Goal: Information Seeking & Learning: Find specific page/section

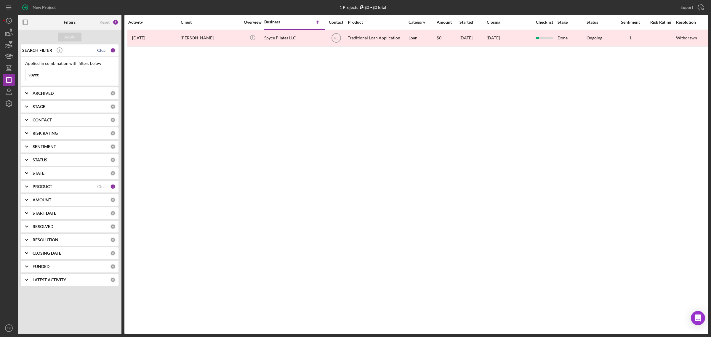
click at [103, 51] on div "Clear" at bounding box center [102, 50] width 10 height 5
click at [73, 37] on div "Apply" at bounding box center [69, 37] width 11 height 9
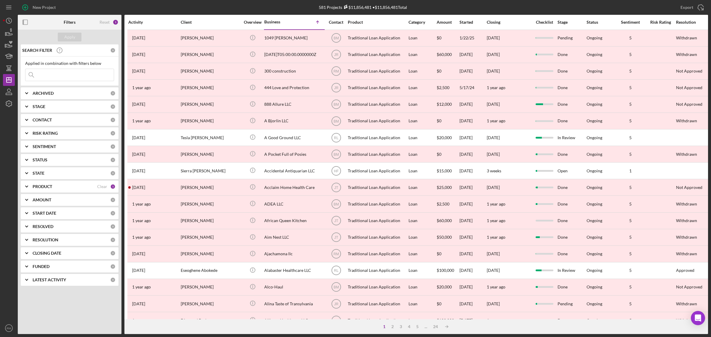
click at [81, 74] on input at bounding box center [69, 75] width 88 height 12
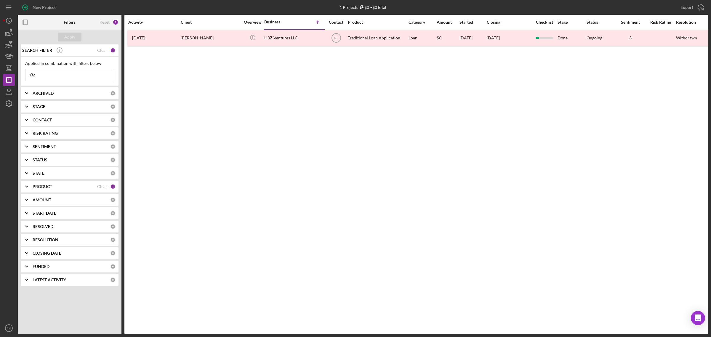
click at [89, 75] on input "h3z" at bounding box center [69, 75] width 88 height 12
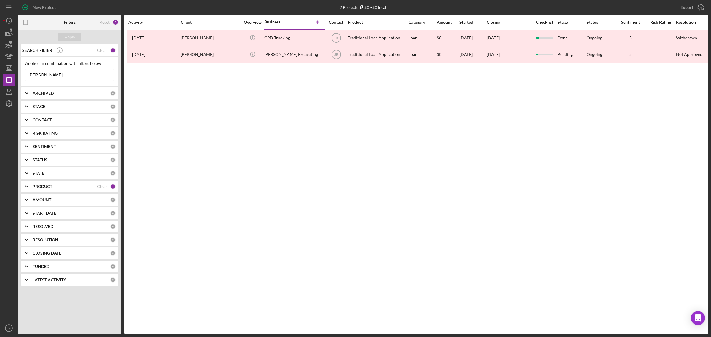
click at [85, 74] on input "[PERSON_NAME]" at bounding box center [69, 75] width 88 height 12
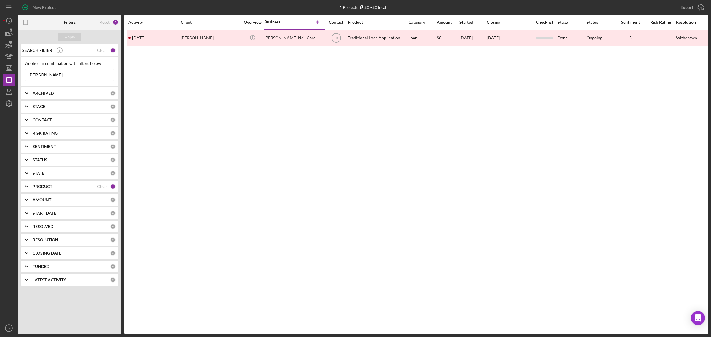
click at [85, 74] on input "[PERSON_NAME]" at bounding box center [69, 75] width 88 height 12
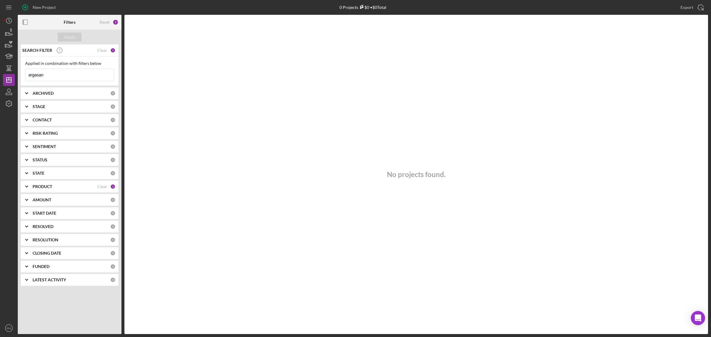
click at [85, 74] on input "argasan" at bounding box center [69, 75] width 88 height 12
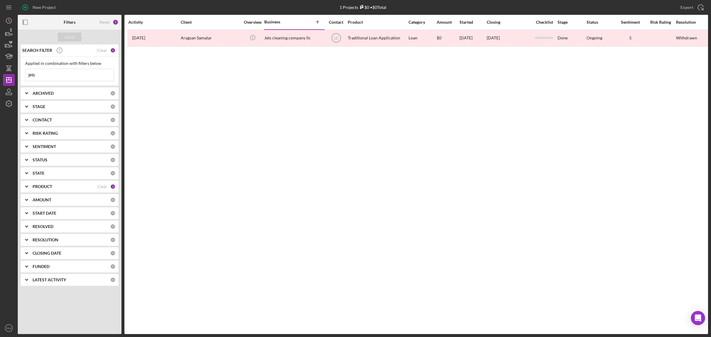
click at [85, 74] on input "jets" at bounding box center [69, 75] width 88 height 12
click at [85, 74] on input "[PERSON_NAME]" at bounding box center [69, 75] width 88 height 12
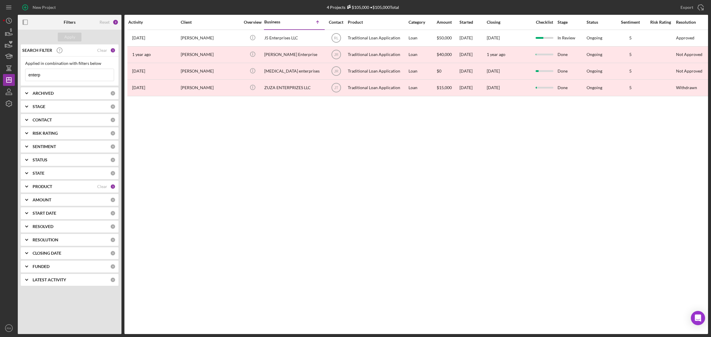
click at [85, 74] on input "enterp" at bounding box center [69, 75] width 88 height 12
click at [84, 74] on input "enterp" at bounding box center [69, 75] width 88 height 12
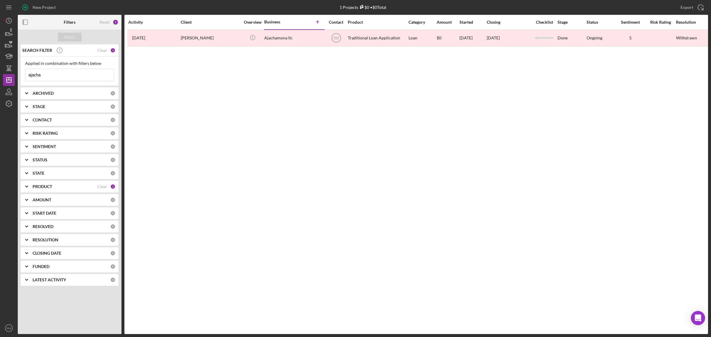
click at [84, 74] on input "ajacha" at bounding box center [69, 75] width 88 height 12
click at [85, 74] on input "bubbly" at bounding box center [69, 75] width 88 height 12
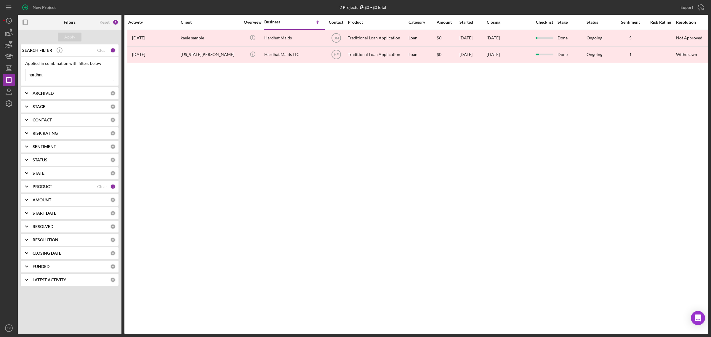
click at [85, 74] on input "hardhat" at bounding box center [69, 75] width 88 height 12
click at [85, 74] on input "june" at bounding box center [69, 75] width 88 height 12
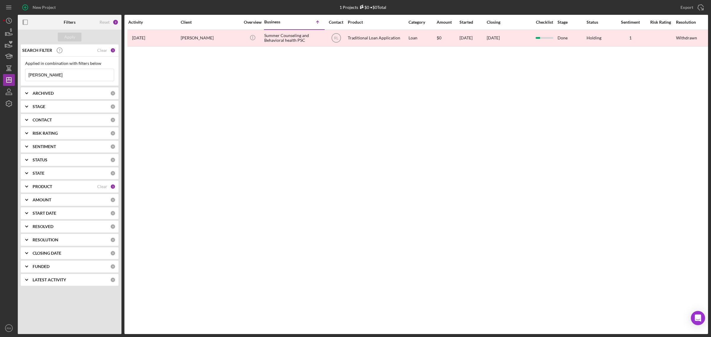
drag, startPoint x: 435, startPoint y: 91, endPoint x: 442, endPoint y: 92, distance: 6.7
click at [436, 91] on div "Activity Client Overview Business Icon/Table Sort Arrow Contact Product Categor…" at bounding box center [416, 174] width 584 height 319
click at [70, 76] on input "[PERSON_NAME]" at bounding box center [69, 75] width 88 height 12
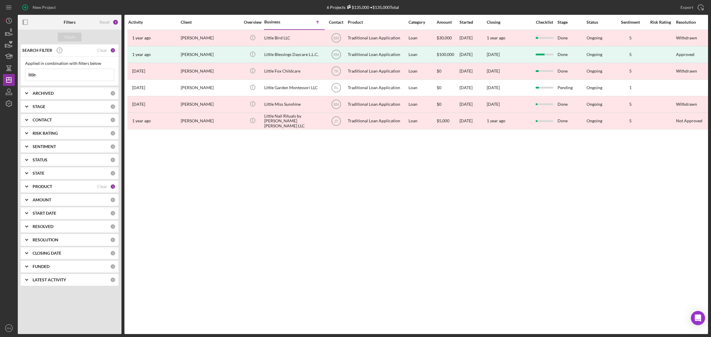
click at [68, 72] on input "little" at bounding box center [69, 75] width 88 height 12
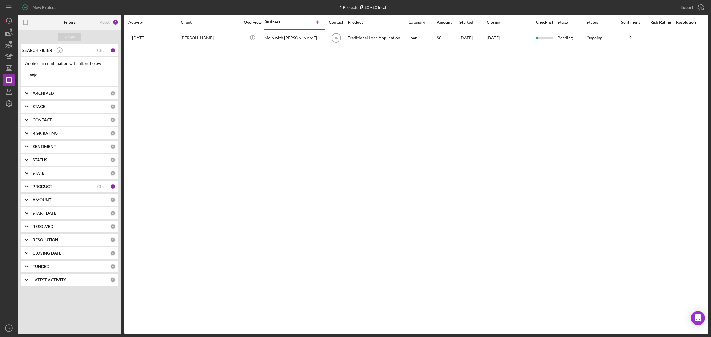
click at [68, 72] on input "mojo" at bounding box center [69, 75] width 88 height 12
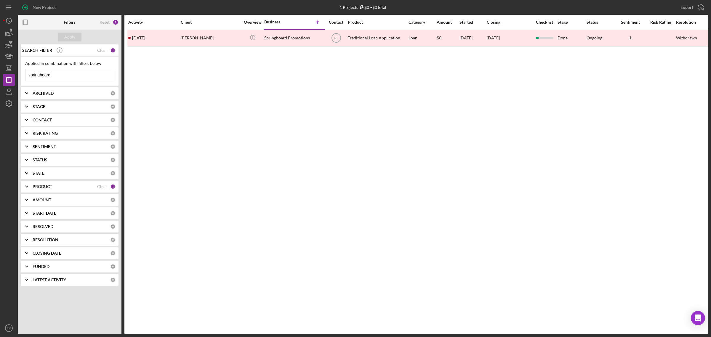
click at [68, 72] on input "springboard" at bounding box center [69, 75] width 88 height 12
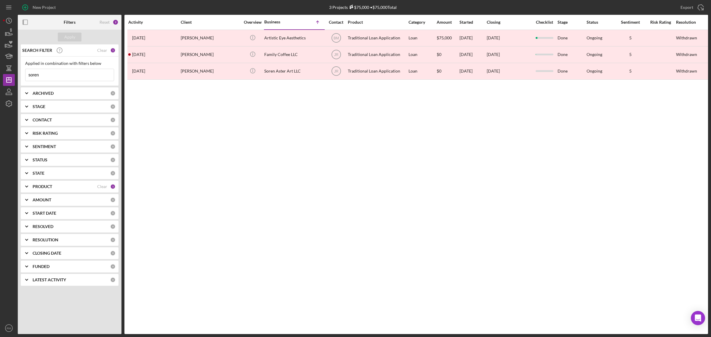
click at [68, 72] on input "soren" at bounding box center [69, 75] width 88 height 12
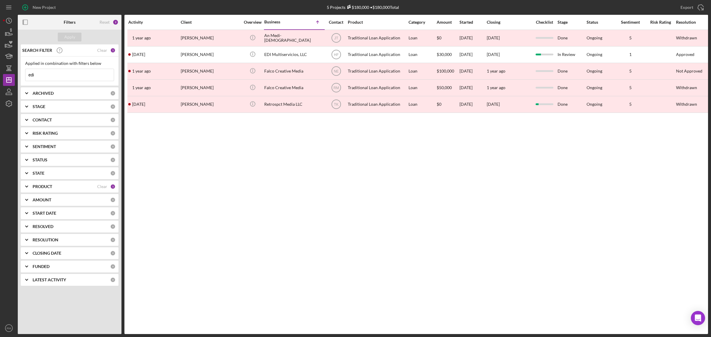
click at [68, 72] on input "edi" at bounding box center [69, 75] width 88 height 12
click at [68, 72] on input "s" at bounding box center [69, 75] width 88 height 12
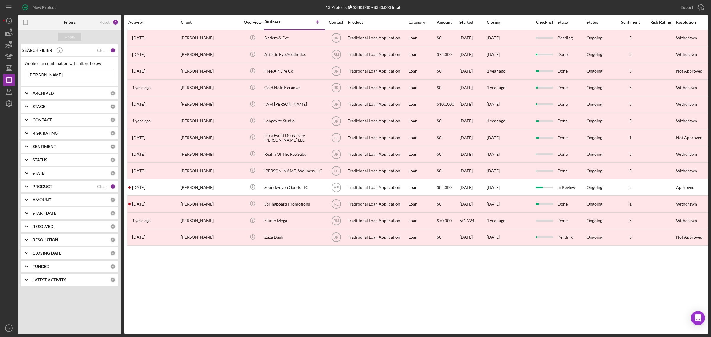
click at [68, 72] on input "[PERSON_NAME]" at bounding box center [69, 75] width 88 height 12
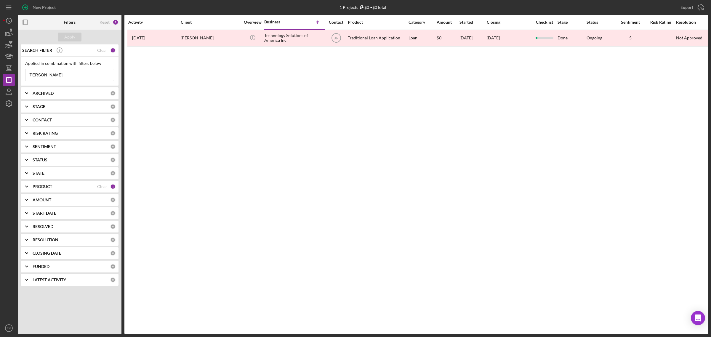
click at [68, 72] on input "[PERSON_NAME]" at bounding box center [69, 75] width 88 height 12
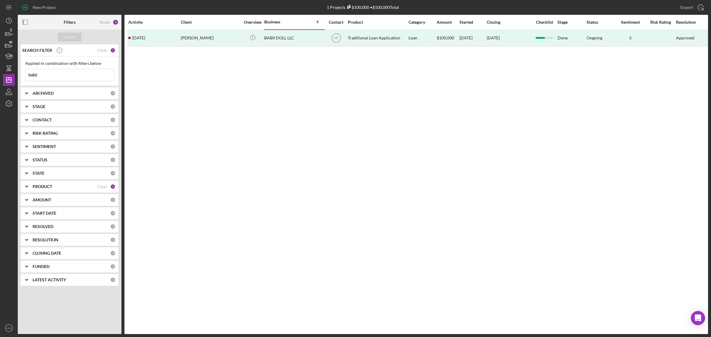
click at [68, 72] on input "babii" at bounding box center [69, 75] width 88 height 12
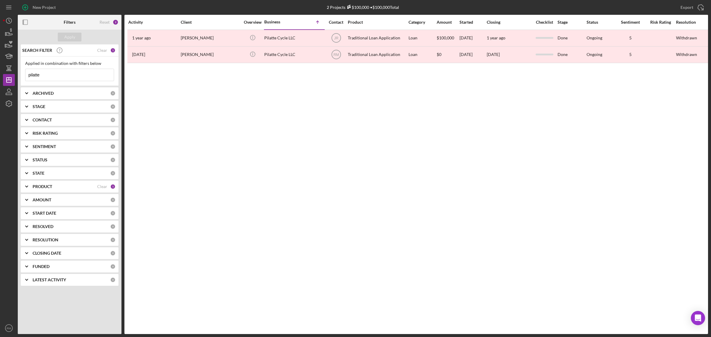
click at [68, 72] on input "pilatte" at bounding box center [69, 75] width 88 height 12
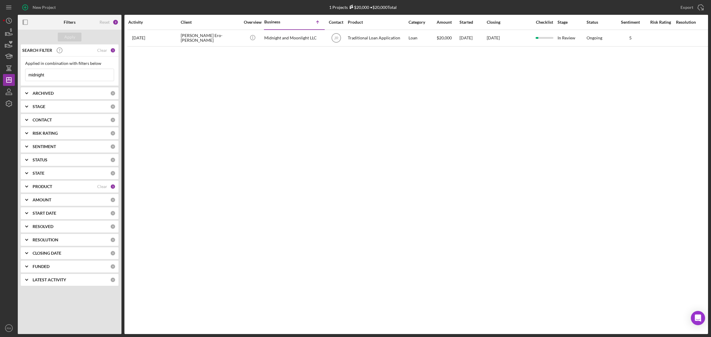
click at [68, 72] on input "midnight" at bounding box center [69, 75] width 88 height 12
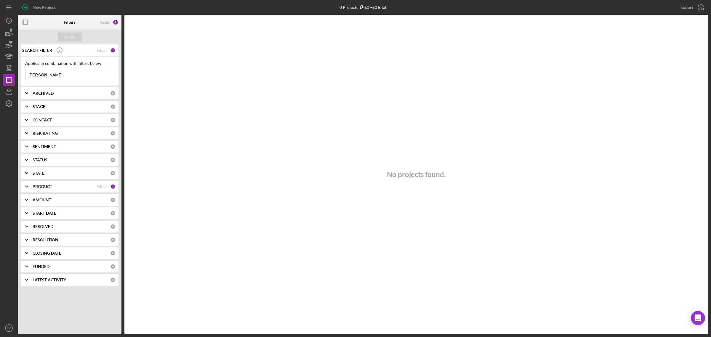
click at [68, 72] on input "[PERSON_NAME]" at bounding box center [69, 75] width 88 height 12
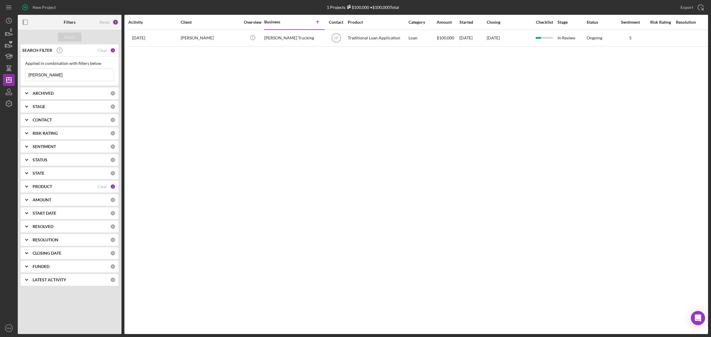
click at [68, 72] on input "[PERSON_NAME]" at bounding box center [69, 75] width 88 height 12
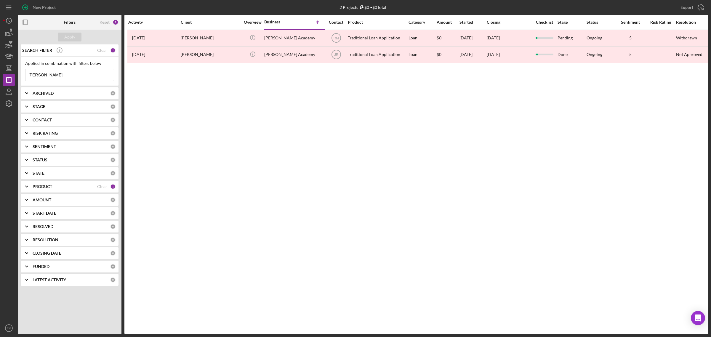
click at [68, 72] on input "[PERSON_NAME]" at bounding box center [69, 75] width 88 height 12
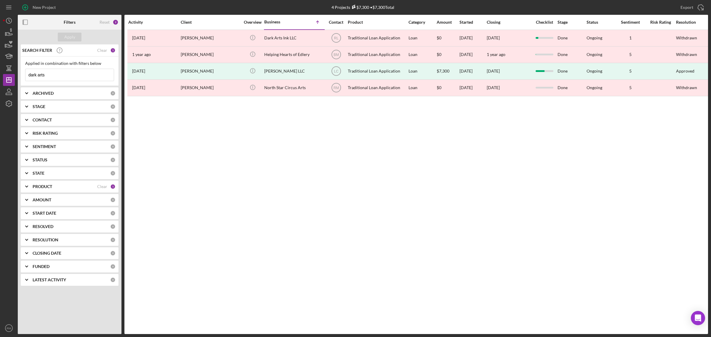
click at [68, 72] on input "dark arts" at bounding box center [69, 75] width 88 height 12
type input "d"
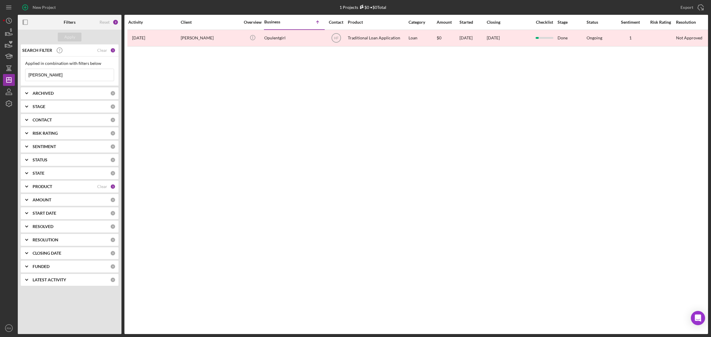
click at [68, 72] on input "[PERSON_NAME]" at bounding box center [69, 75] width 88 height 12
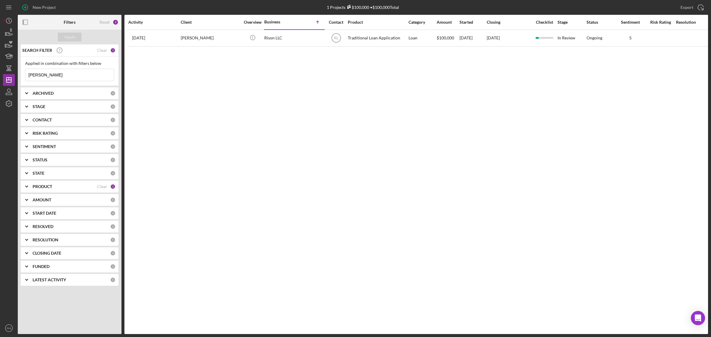
click at [68, 72] on input "[PERSON_NAME]" at bounding box center [69, 75] width 88 height 12
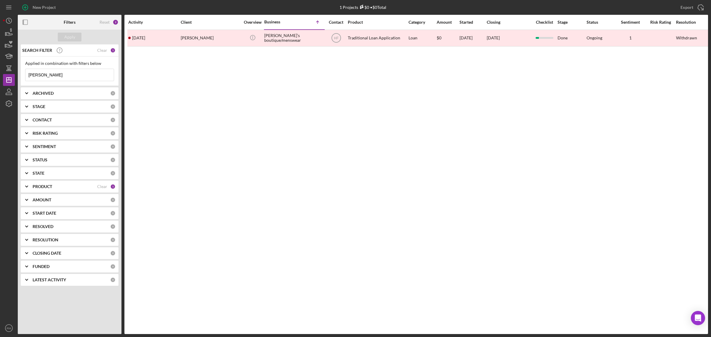
click at [68, 72] on input "[PERSON_NAME]" at bounding box center [69, 75] width 88 height 12
click at [68, 72] on input "evolve" at bounding box center [69, 75] width 88 height 12
type input "e"
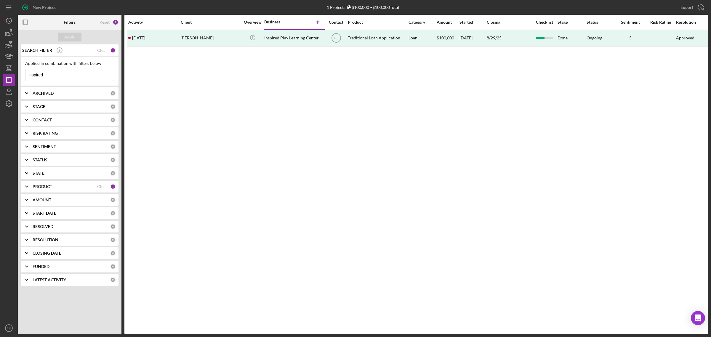
click at [68, 72] on input "inspired" at bounding box center [69, 75] width 88 height 12
type input "2"
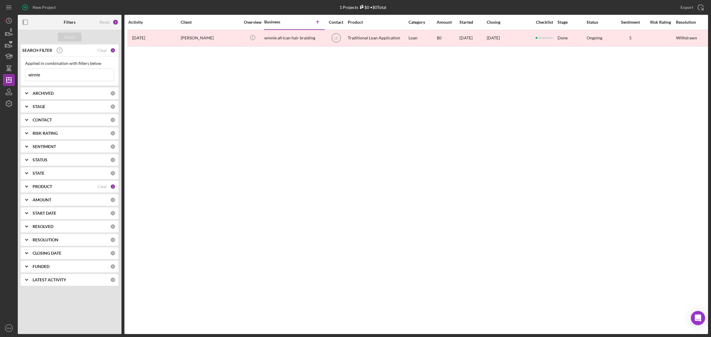
click at [68, 72] on input "winnie" at bounding box center [69, 75] width 88 height 12
click at [68, 72] on input "tamea" at bounding box center [69, 75] width 88 height 12
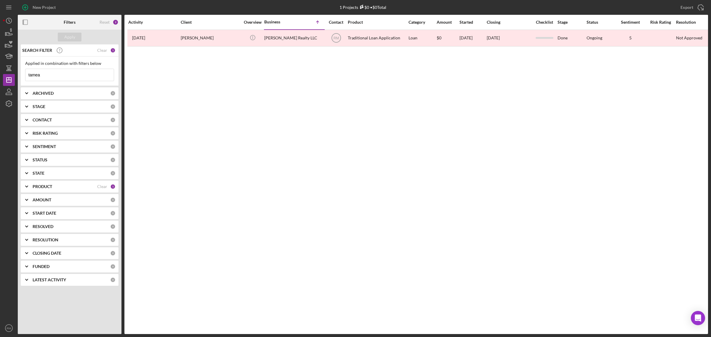
click at [68, 72] on input "tamea" at bounding box center [69, 75] width 88 height 12
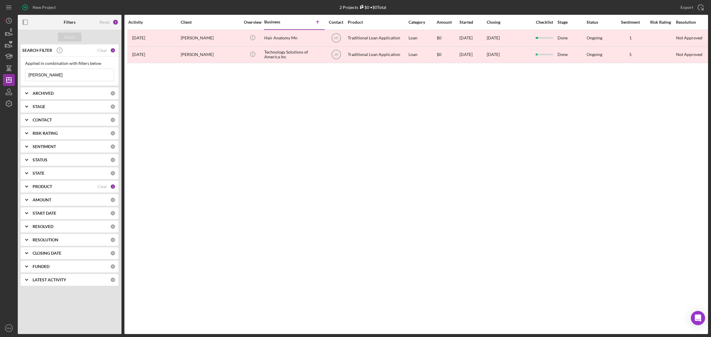
click at [68, 72] on input "[PERSON_NAME]" at bounding box center [69, 75] width 88 height 12
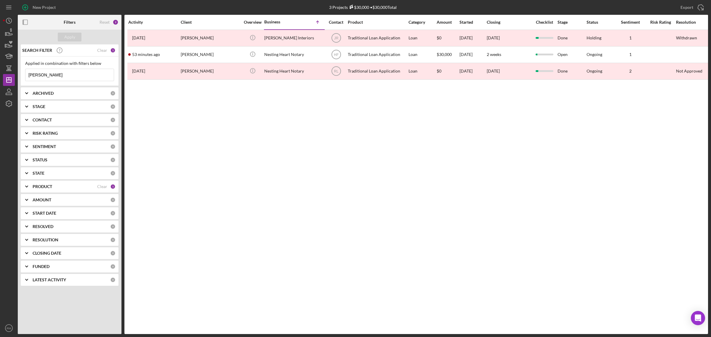
click at [68, 72] on input "[PERSON_NAME]" at bounding box center [69, 75] width 88 height 12
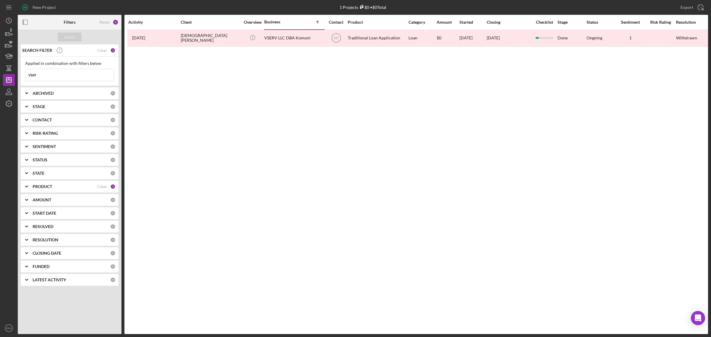
click at [68, 72] on input "vser" at bounding box center [69, 75] width 88 height 12
click at [68, 72] on input "metal" at bounding box center [69, 75] width 88 height 12
click at [68, 72] on input "[PERSON_NAME]" at bounding box center [69, 75] width 88 height 12
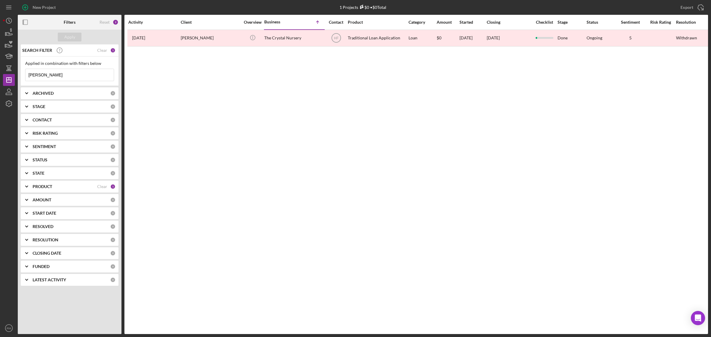
click at [68, 72] on input "[PERSON_NAME]" at bounding box center [69, 75] width 88 height 12
type input "w"
click at [68, 72] on input "enchanted" at bounding box center [69, 75] width 88 height 12
click at [68, 72] on input "siddee" at bounding box center [69, 75] width 88 height 12
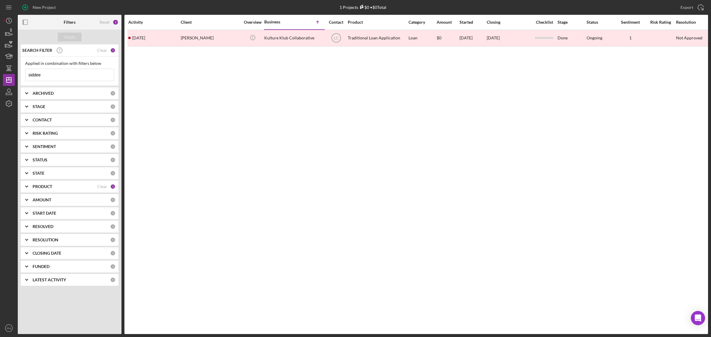
click at [68, 72] on input "siddee" at bounding box center [69, 75] width 88 height 12
click at [68, 72] on input "cynful" at bounding box center [69, 75] width 88 height 12
click at [68, 72] on input "s" at bounding box center [69, 75] width 88 height 12
click at [65, 73] on input "score" at bounding box center [69, 75] width 88 height 12
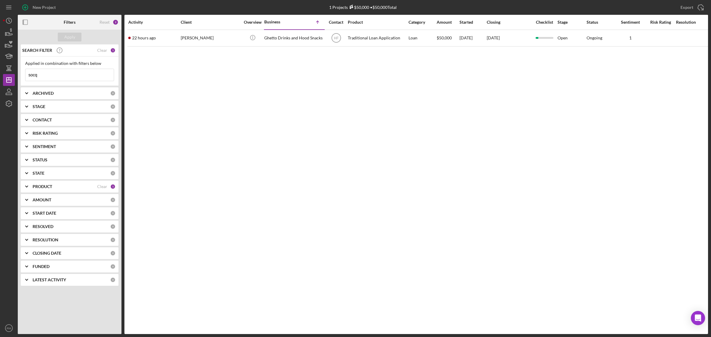
click at [65, 73] on input "socq" at bounding box center [69, 75] width 88 height 12
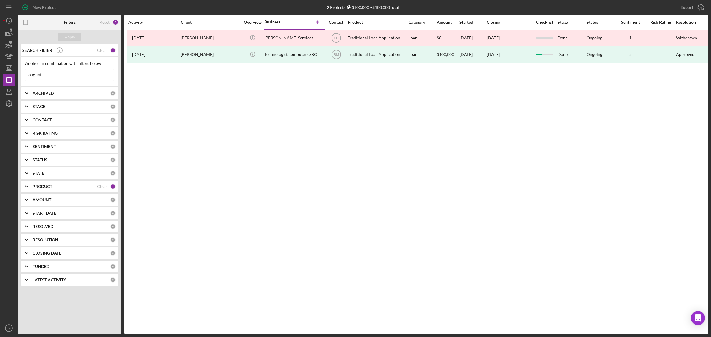
click at [65, 73] on input "august" at bounding box center [69, 75] width 88 height 12
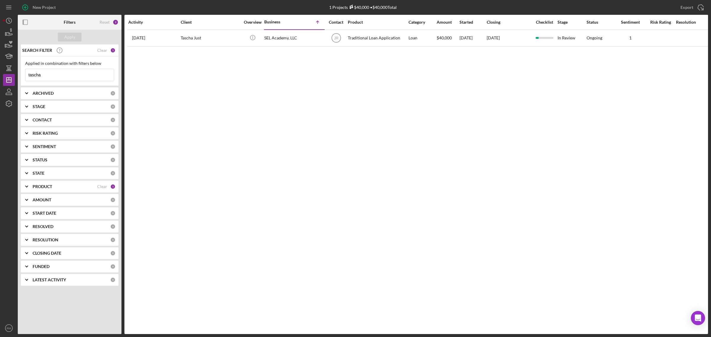
click at [65, 73] on input "tascha" at bounding box center [69, 75] width 88 height 12
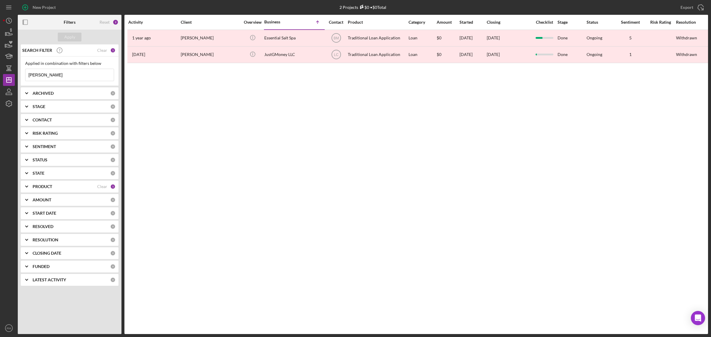
click at [65, 73] on input "[PERSON_NAME]" at bounding box center [69, 75] width 88 height 12
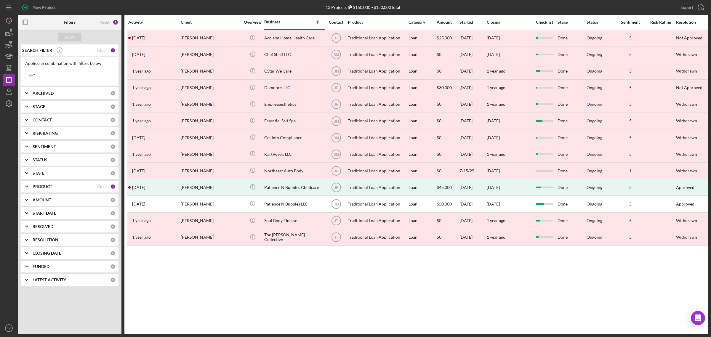
click at [65, 73] on input "sse" at bounding box center [69, 75] width 88 height 12
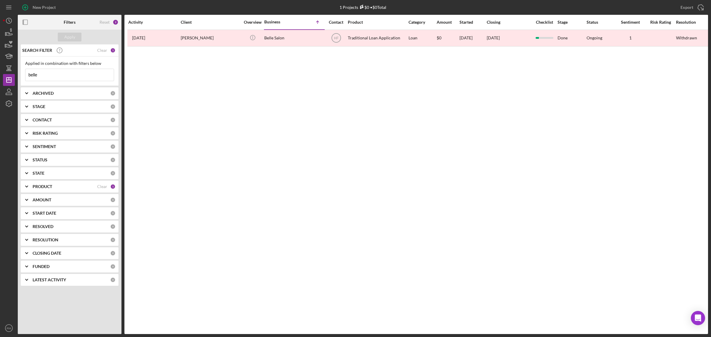
click at [65, 73] on input "belle" at bounding box center [69, 75] width 88 height 12
click at [65, 73] on input "[PERSON_NAME]" at bounding box center [69, 75] width 88 height 12
type input "d"
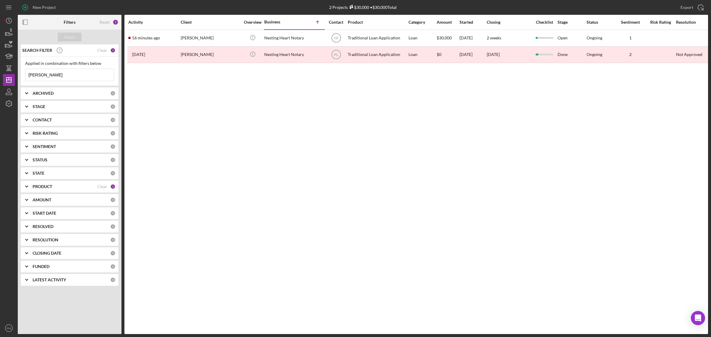
click at [65, 73] on input "[PERSON_NAME]" at bounding box center [69, 75] width 88 height 12
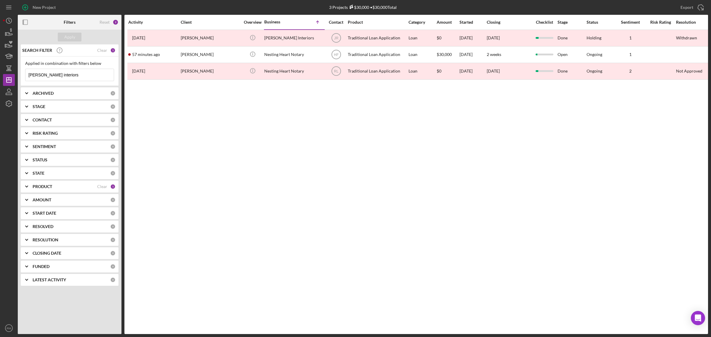
click at [65, 73] on input "[PERSON_NAME] interiors" at bounding box center [69, 75] width 88 height 12
click at [65, 73] on input "a" at bounding box center [69, 75] width 88 height 12
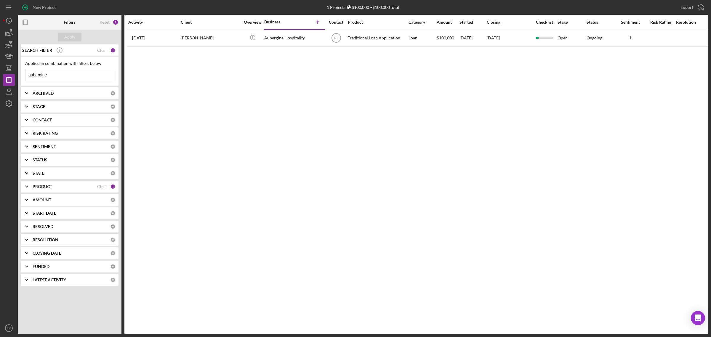
click at [65, 73] on input "aubergine" at bounding box center [69, 75] width 88 height 12
click at [65, 73] on input "alabaster" at bounding box center [69, 75] width 88 height 12
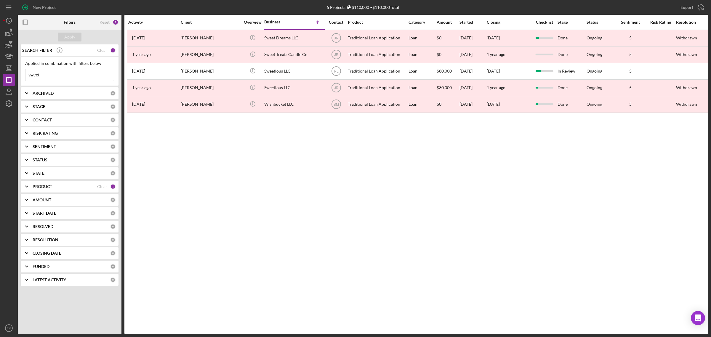
click at [65, 73] on input "sweet" at bounding box center [69, 75] width 88 height 12
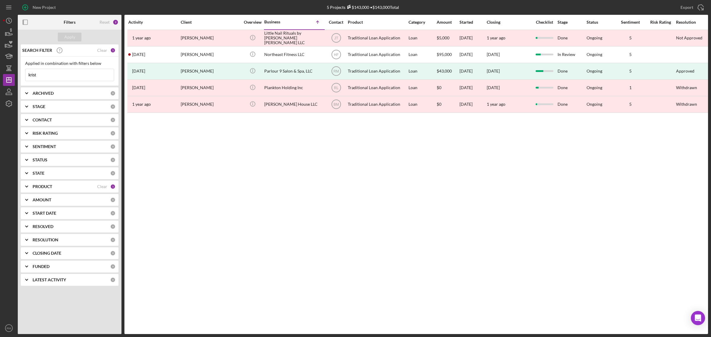
click at [65, 73] on input "krist" at bounding box center [69, 75] width 88 height 12
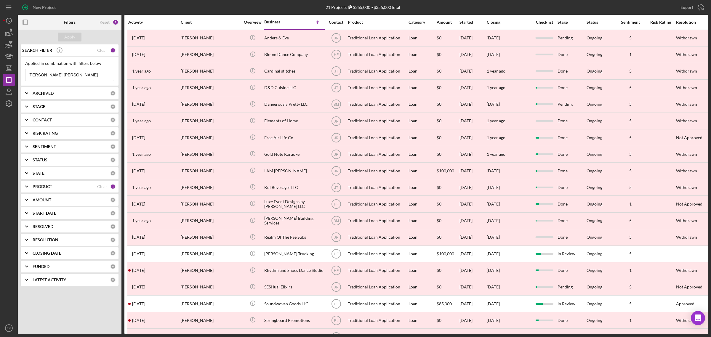
click at [65, 73] on input "[PERSON_NAME] [PERSON_NAME]" at bounding box center [69, 75] width 88 height 12
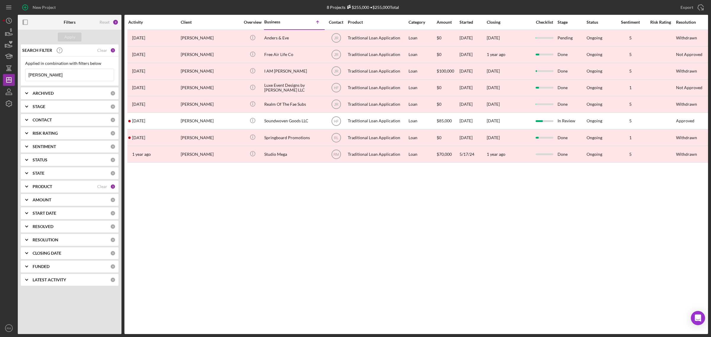
click at [65, 73] on input "[PERSON_NAME]" at bounding box center [69, 75] width 88 height 12
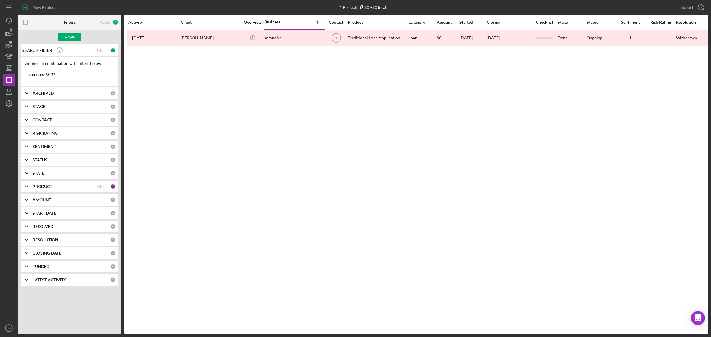
click at [65, 73] on input "somnoire6/17/" at bounding box center [69, 75] width 88 height 12
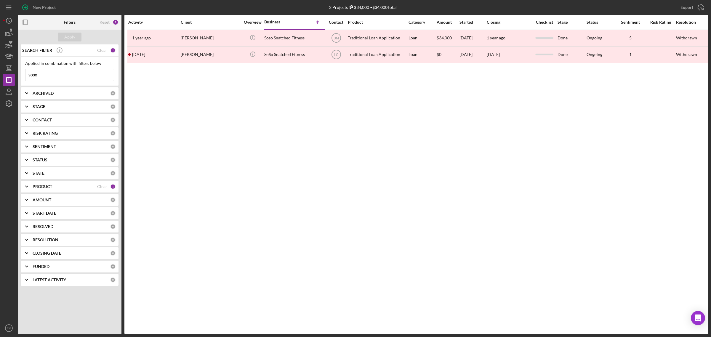
click at [65, 73] on input "soso" at bounding box center [69, 75] width 88 height 12
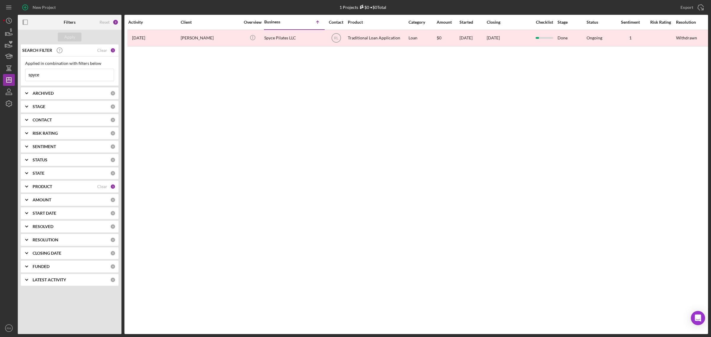
click at [65, 73] on input "spyce" at bounding box center [69, 75] width 88 height 12
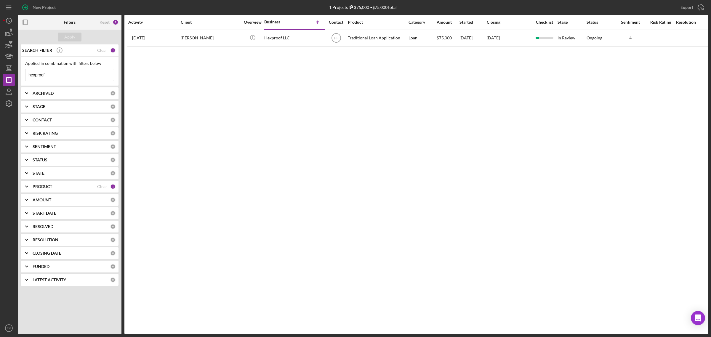
click at [65, 73] on input "hexproof" at bounding box center [69, 75] width 88 height 12
click at [65, 73] on input "slidee" at bounding box center [69, 75] width 88 height 12
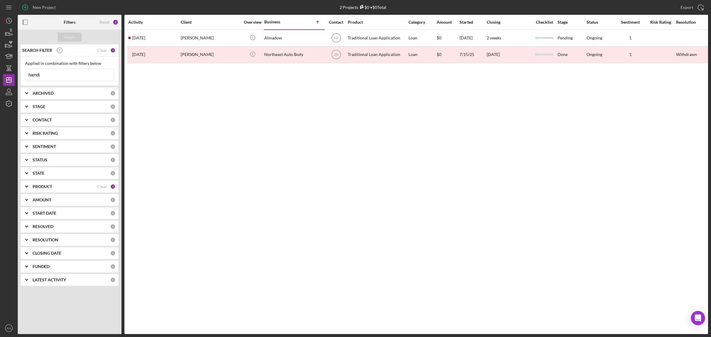
click at [65, 73] on input "hamdi" at bounding box center [69, 75] width 88 height 12
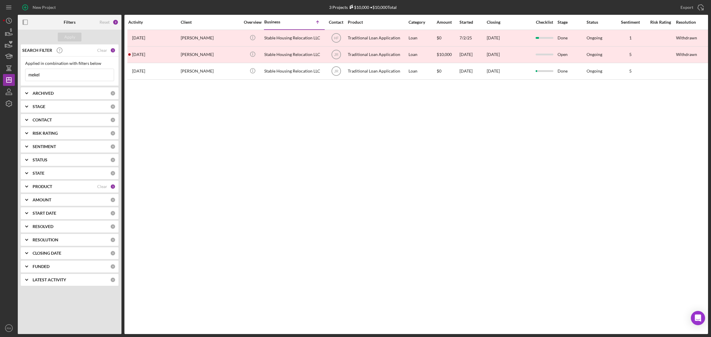
click at [65, 73] on input "mekel" at bounding box center [69, 75] width 88 height 12
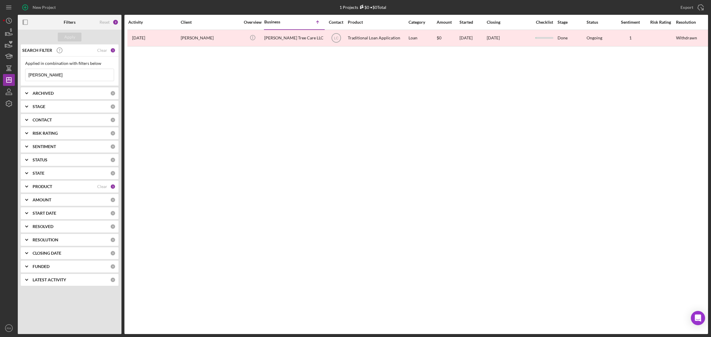
click at [65, 73] on input "[PERSON_NAME]" at bounding box center [69, 75] width 88 height 12
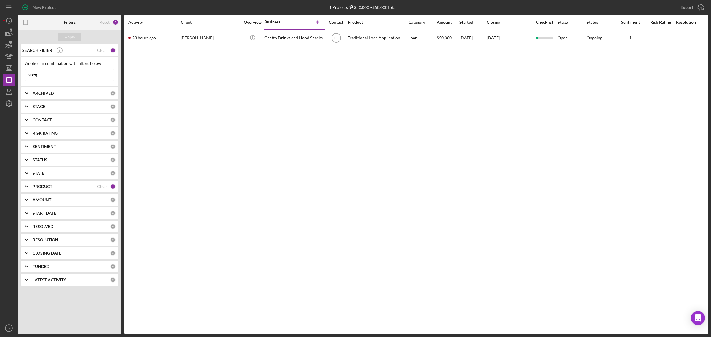
click at [65, 73] on input "socq" at bounding box center [69, 75] width 88 height 12
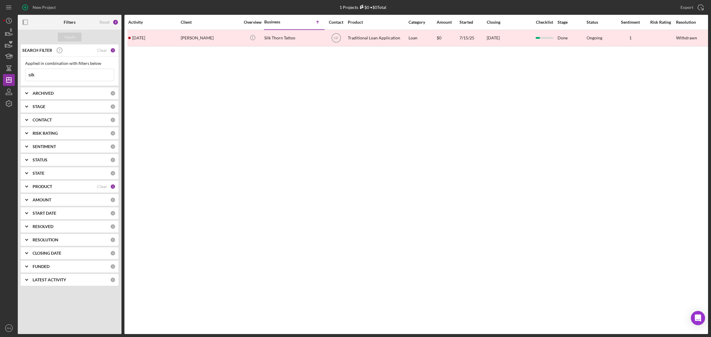
click at [65, 73] on input "silk" at bounding box center [69, 75] width 88 height 12
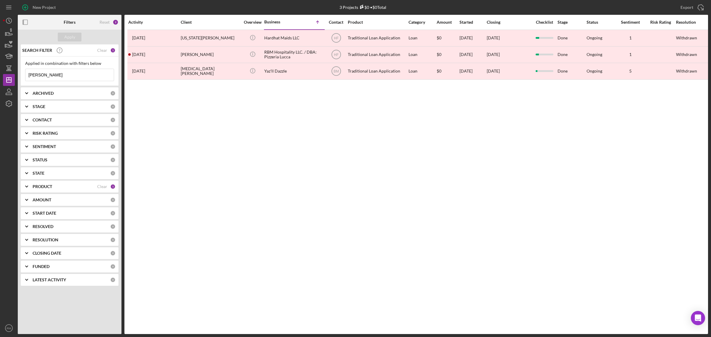
click at [65, 73] on input "[PERSON_NAME]" at bounding box center [69, 75] width 88 height 12
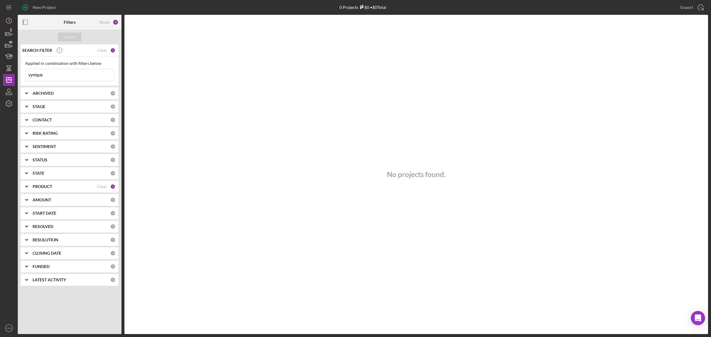
click at [65, 73] on input "vynique" at bounding box center [69, 75] width 88 height 12
type input "r"
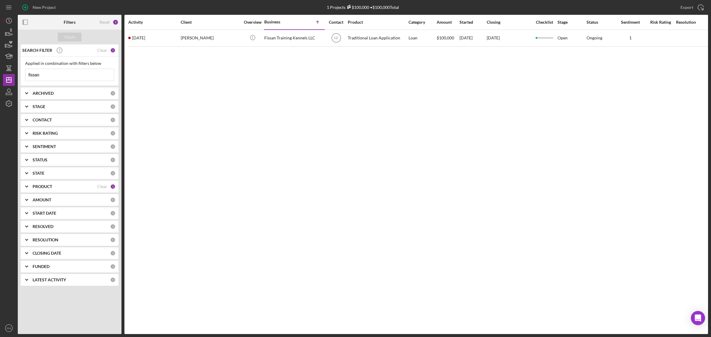
click at [65, 73] on input "fissan" at bounding box center [69, 75] width 88 height 12
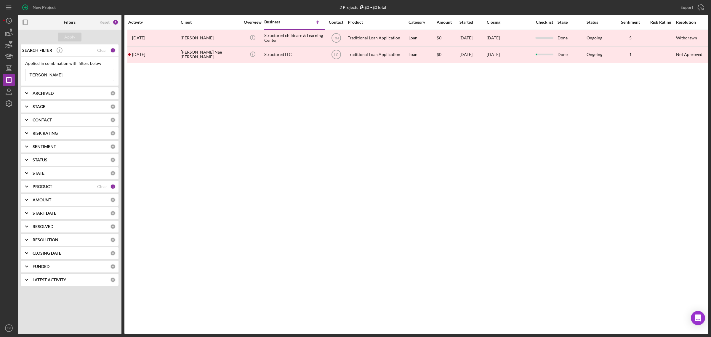
click at [65, 73] on input "[PERSON_NAME]" at bounding box center [69, 75] width 88 height 12
click at [65, 73] on input "b" at bounding box center [69, 75] width 88 height 12
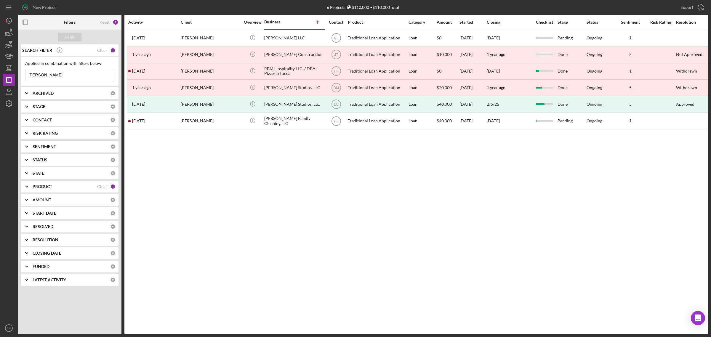
click at [65, 73] on input "[PERSON_NAME]" at bounding box center [69, 75] width 88 height 12
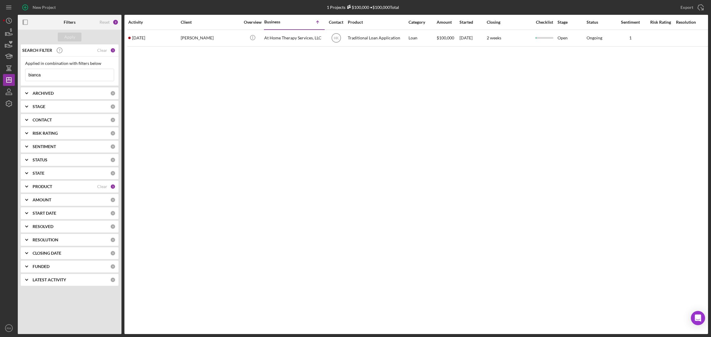
click at [65, 73] on input "bianca" at bounding box center [69, 75] width 88 height 12
click at [65, 73] on input "[PERSON_NAME]" at bounding box center [69, 75] width 88 height 12
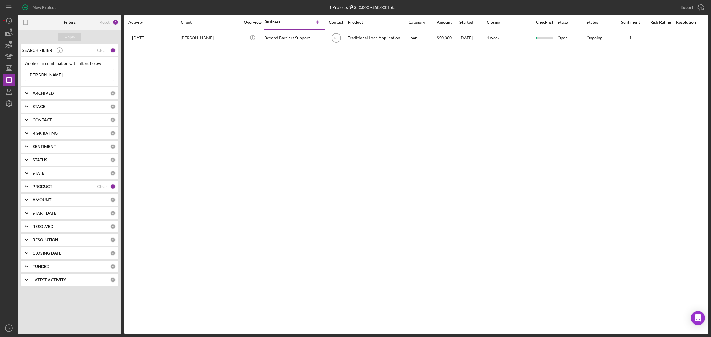
click at [65, 73] on input "[PERSON_NAME]" at bounding box center [69, 75] width 88 height 12
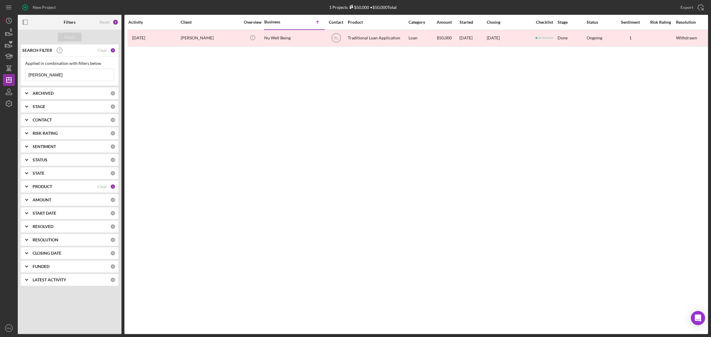
click at [65, 73] on input "[PERSON_NAME]" at bounding box center [69, 75] width 88 height 12
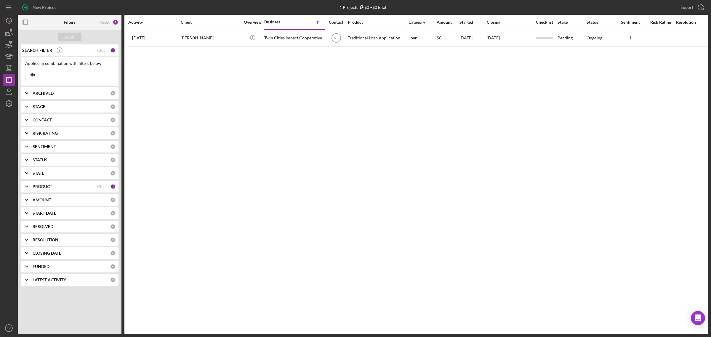
click at [65, 73] on input "trila" at bounding box center [69, 75] width 88 height 12
click at [65, 73] on input "zion" at bounding box center [69, 75] width 88 height 12
click at [65, 73] on input "c" at bounding box center [69, 75] width 88 height 12
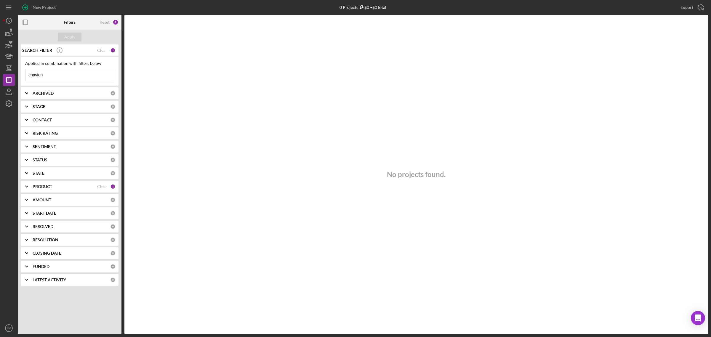
click at [65, 73] on input "chavion" at bounding box center [69, 75] width 88 height 12
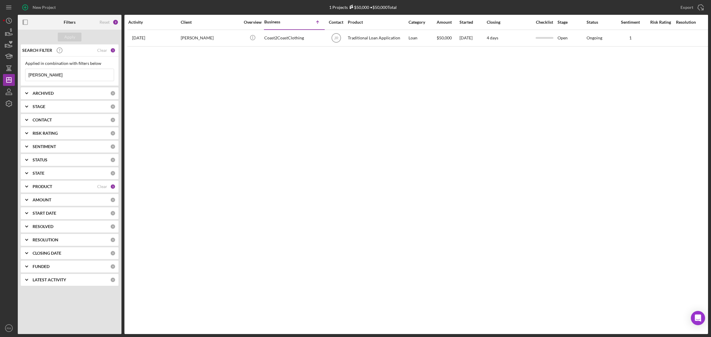
click at [65, 73] on input "[PERSON_NAME]" at bounding box center [69, 75] width 88 height 12
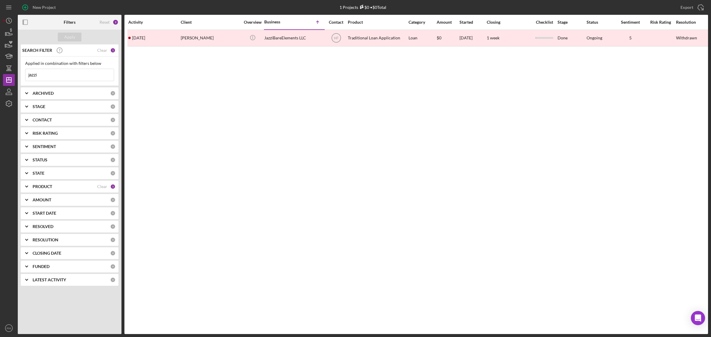
type input "jazzi"
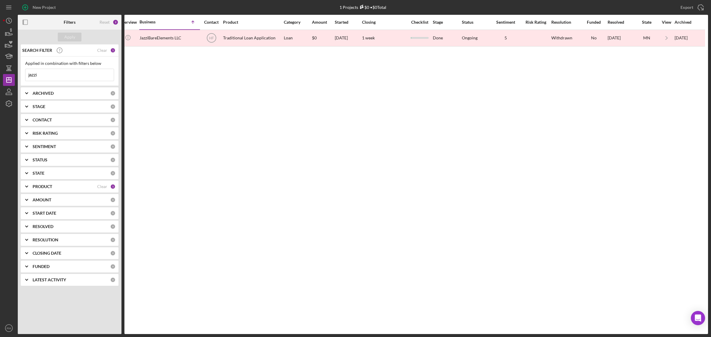
click at [65, 73] on input "jazzi" at bounding box center [69, 75] width 88 height 12
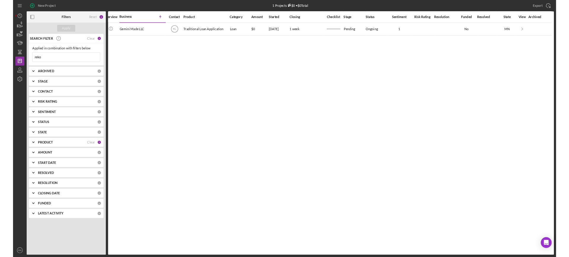
scroll to position [0, 0]
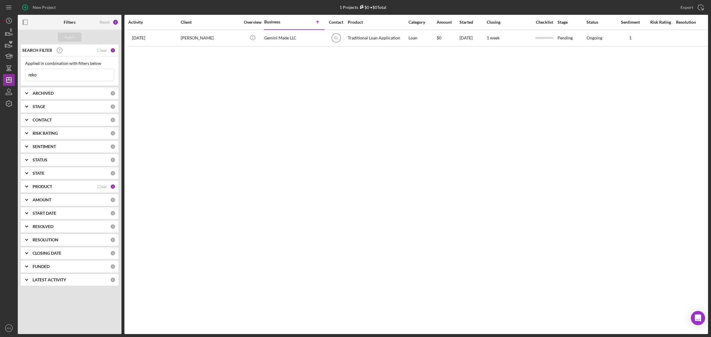
click at [87, 79] on input "reko" at bounding box center [69, 75] width 88 height 12
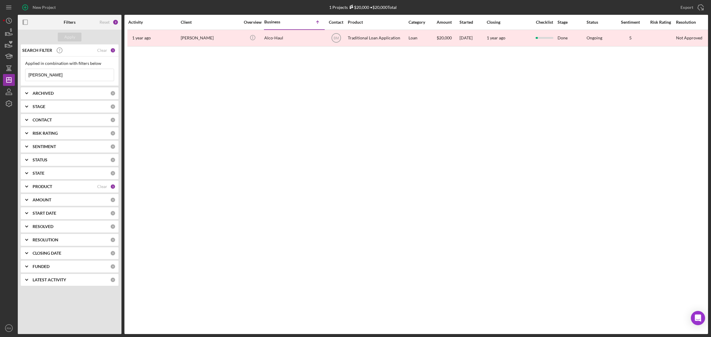
click at [87, 79] on input "[PERSON_NAME]" at bounding box center [69, 75] width 88 height 12
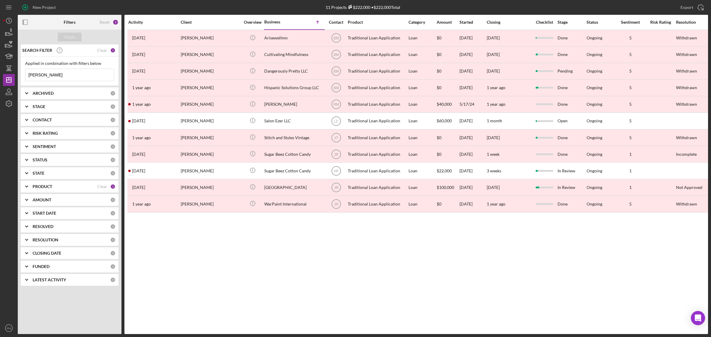
click at [87, 79] on input "[PERSON_NAME]" at bounding box center [69, 75] width 88 height 12
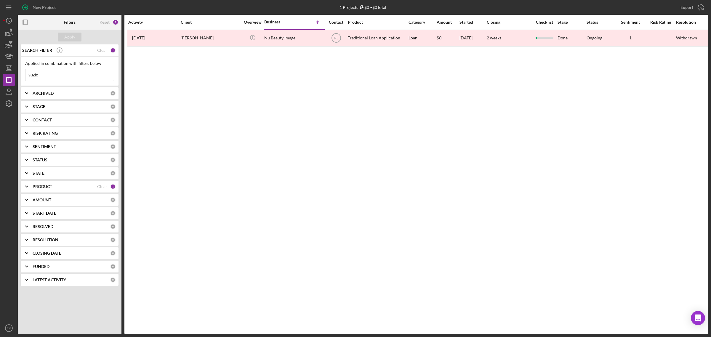
click at [87, 79] on input "suzie" at bounding box center [69, 75] width 88 height 12
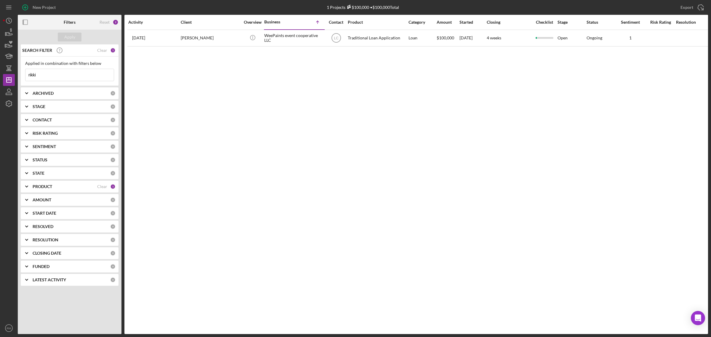
click at [87, 79] on input "rikki" at bounding box center [69, 75] width 88 height 12
click at [87, 79] on input "tether" at bounding box center [69, 75] width 88 height 12
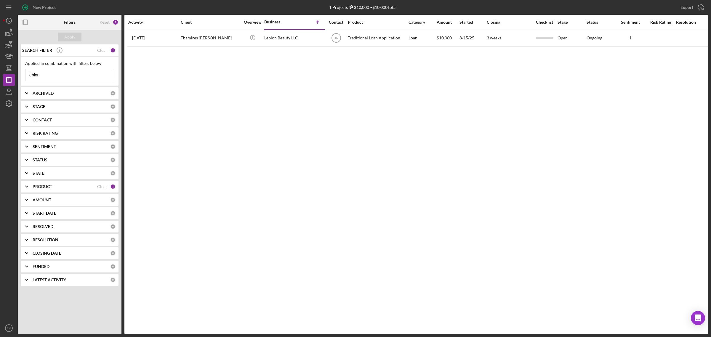
click at [87, 79] on input "leblon" at bounding box center [69, 75] width 88 height 12
click at [87, 79] on input "bianca" at bounding box center [69, 75] width 88 height 12
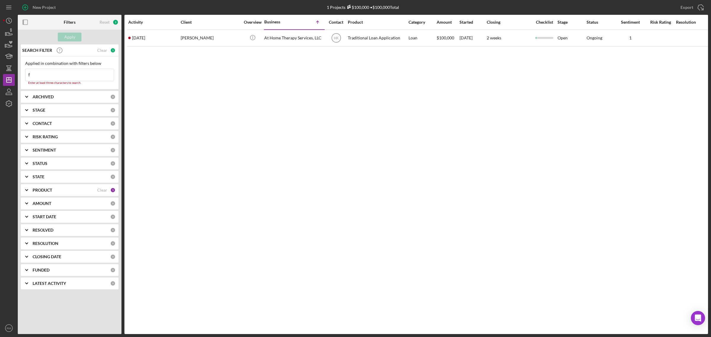
click at [87, 79] on input "f" at bounding box center [69, 75] width 88 height 12
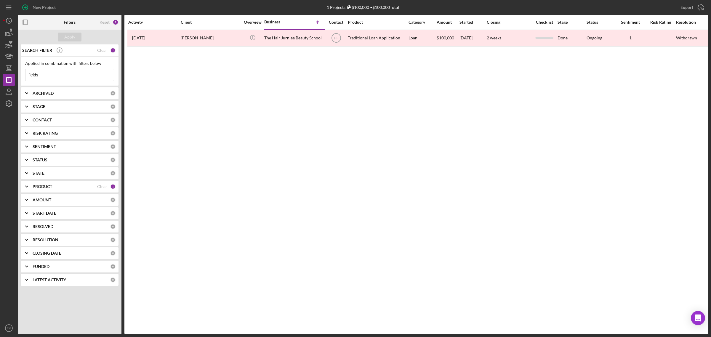
click at [87, 79] on input "fields" at bounding box center [69, 75] width 88 height 12
type input "u"
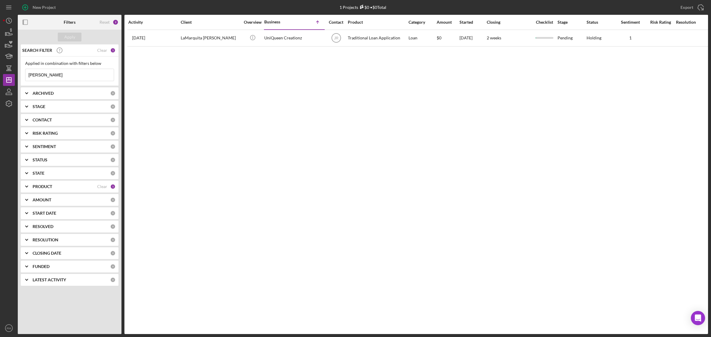
click at [87, 79] on input "[PERSON_NAME]" at bounding box center [69, 75] width 88 height 12
type input "a"
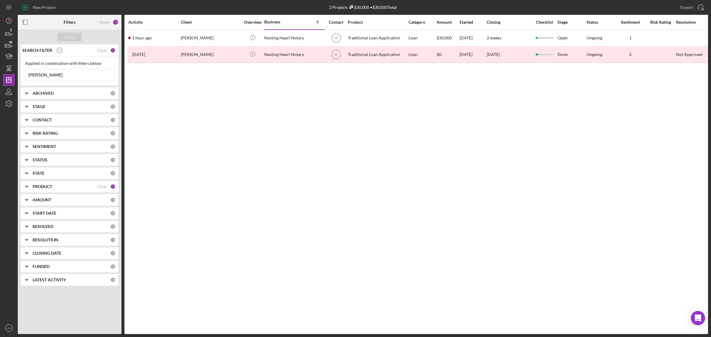
click at [87, 79] on input "[PERSON_NAME]" at bounding box center [69, 75] width 88 height 12
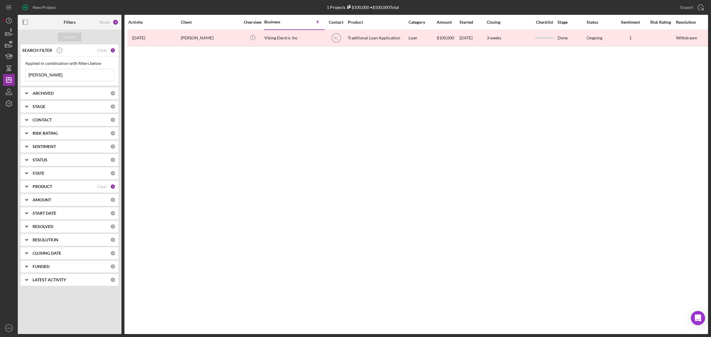
click at [87, 79] on input "[PERSON_NAME]" at bounding box center [69, 75] width 88 height 12
click at [87, 79] on input "s" at bounding box center [69, 75] width 88 height 12
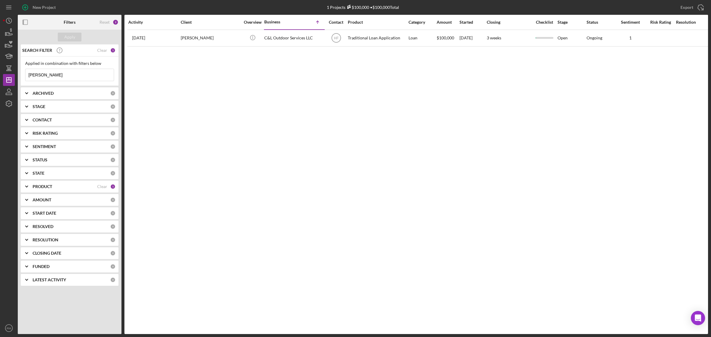
click at [87, 79] on input "[PERSON_NAME]" at bounding box center [69, 75] width 88 height 12
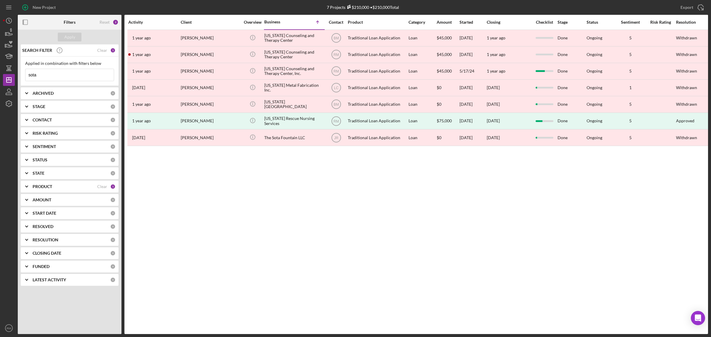
click at [87, 79] on input "sota" at bounding box center [69, 75] width 88 height 12
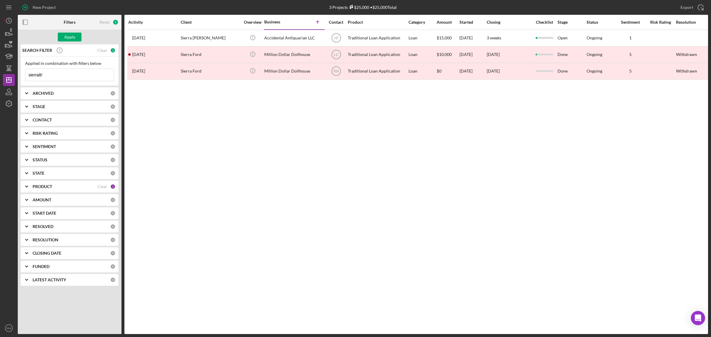
click at [87, 79] on input "sierra8/" at bounding box center [69, 75] width 88 height 12
type input "s"
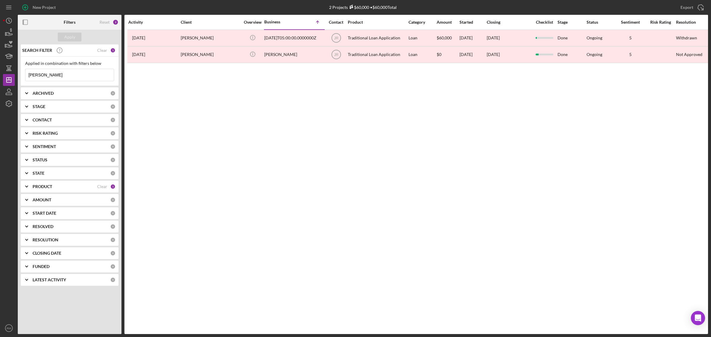
click at [87, 79] on input "[PERSON_NAME]" at bounding box center [69, 75] width 88 height 12
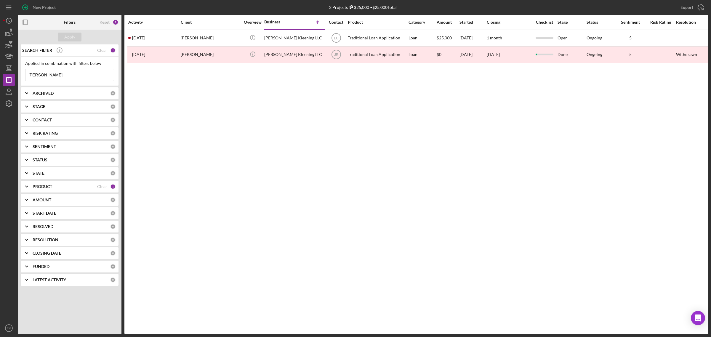
click at [87, 79] on input "[PERSON_NAME]" at bounding box center [69, 75] width 88 height 12
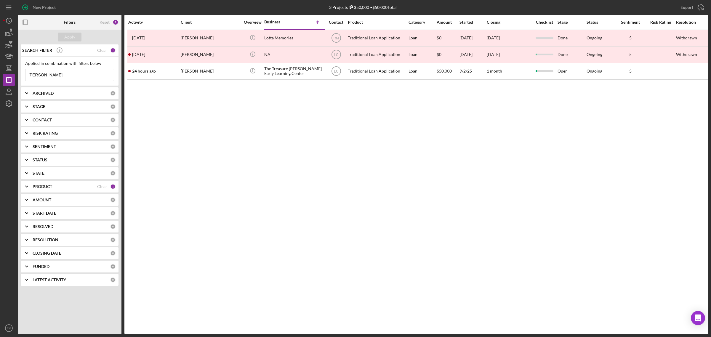
click at [87, 79] on input "[PERSON_NAME]" at bounding box center [69, 75] width 88 height 12
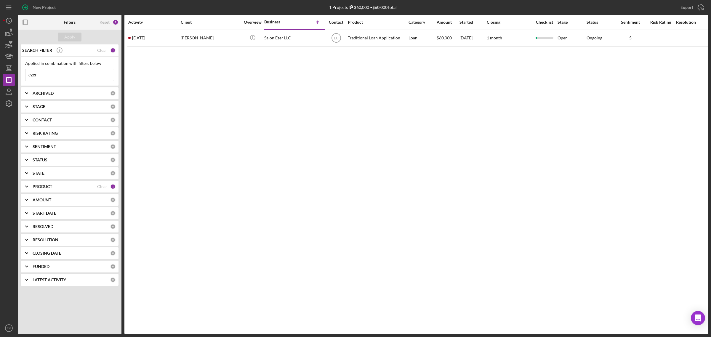
type input "ezer"
click at [104, 50] on div "Clear" at bounding box center [102, 50] width 10 height 5
click at [78, 39] on button "Apply" at bounding box center [70, 37] width 24 height 9
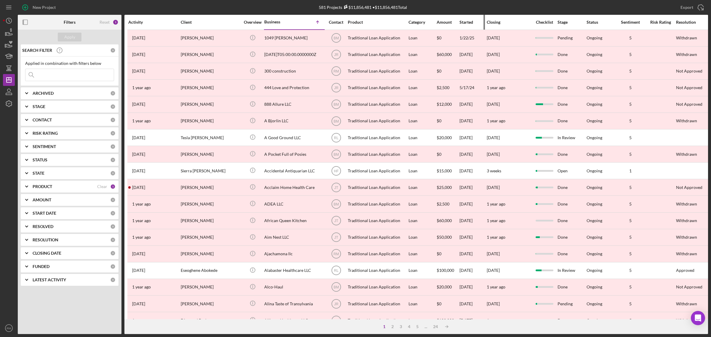
click at [464, 21] on div "Started" at bounding box center [472, 22] width 27 height 5
